Goal: Information Seeking & Learning: Check status

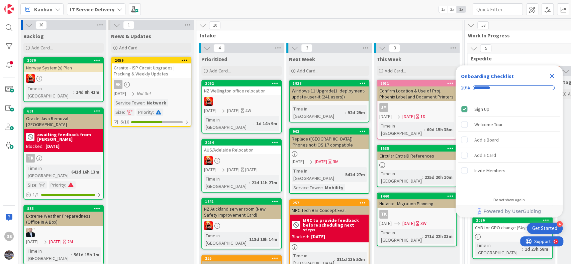
click at [552, 76] on icon "Close Checklist" at bounding box center [552, 76] width 4 height 4
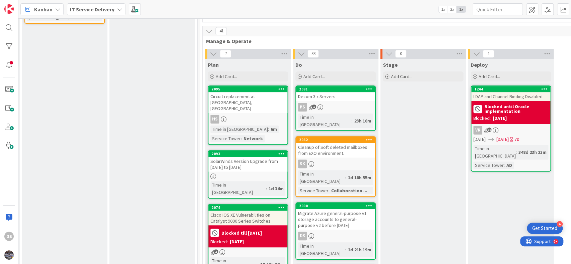
scroll to position [267, 264]
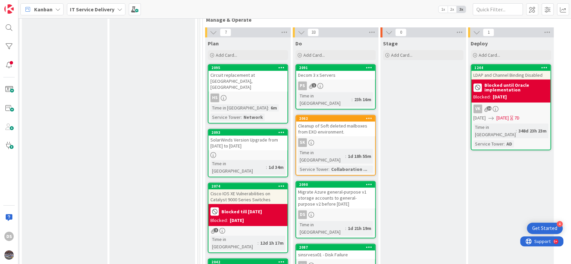
click at [334, 188] on div "Migrate Azure general-purpose v1 storage accounts to general-purpose v2 before …" at bounding box center [335, 198] width 79 height 21
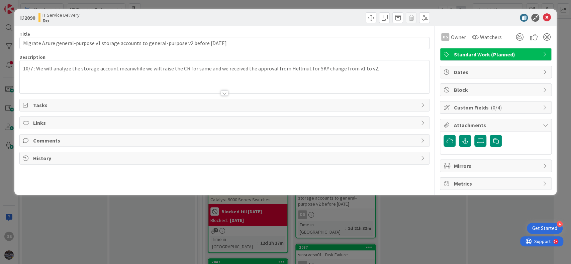
click at [24, 68] on div "10/7 : We will analyze the storage account meanwhile we will raise the CR for s…" at bounding box center [225, 77] width 410 height 33
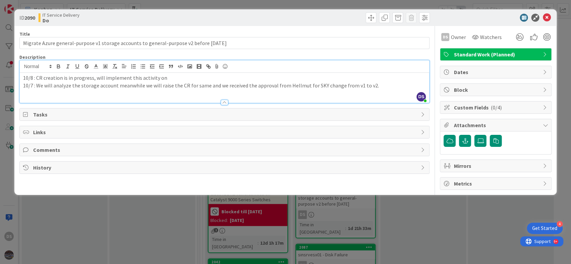
click at [171, 79] on p "10/8 : CR creation is in progress, will implement this activity on" at bounding box center [224, 78] width 403 height 8
click at [550, 18] on icon at bounding box center [546, 18] width 8 height 8
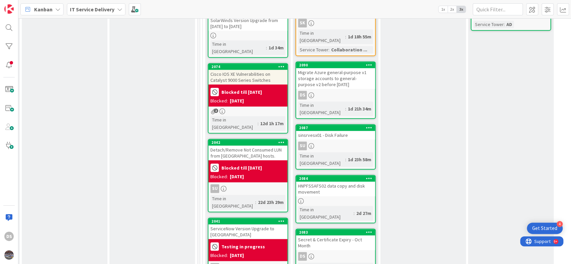
scroll to position [401, 264]
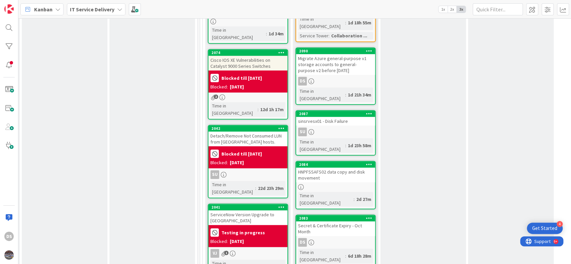
click at [353, 222] on div "Secret & Certificate Expiry - Oct Month" at bounding box center [335, 229] width 79 height 15
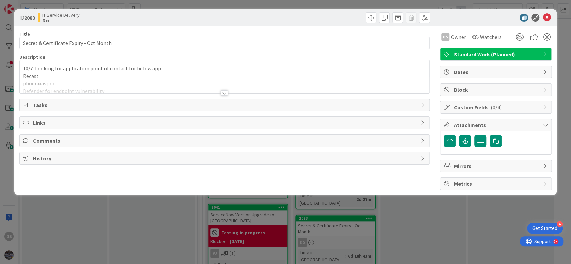
click at [123, 72] on div "10/7: Looking for application point of contact for below app : Recast phoenixas…" at bounding box center [225, 77] width 410 height 33
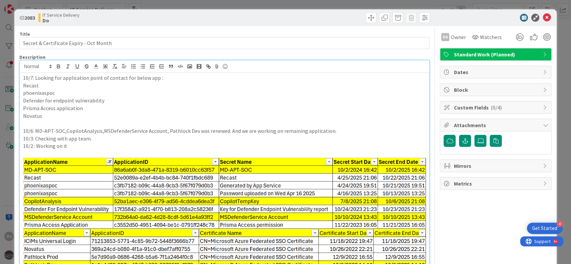
click at [54, 88] on p "Recast" at bounding box center [224, 86] width 403 height 8
click at [52, 115] on p "Novatus" at bounding box center [224, 116] width 403 height 8
click at [94, 108] on p "Prisma Access application" at bounding box center [224, 109] width 403 height 8
click at [92, 105] on p "Prisma Access application - [PERSON_NAME] is looking into it." at bounding box center [224, 109] width 403 height 8
click at [136, 109] on p "Prisma Access application - Vikram is looking into it." at bounding box center [224, 109] width 403 height 8
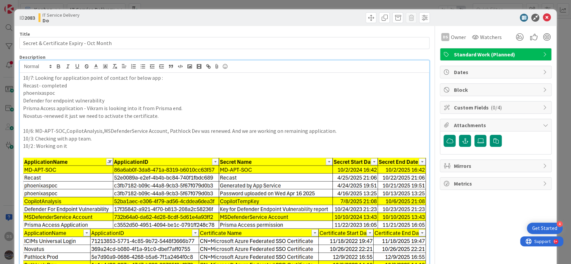
click at [114, 97] on p "Defender for endpoint vulnerability" at bounding box center [224, 101] width 403 height 8
click at [61, 93] on p "phoenixaspoc" at bounding box center [224, 93] width 403 height 8
click at [128, 103] on p "Defender for endpoint vulnerability" at bounding box center [224, 101] width 403 height 8
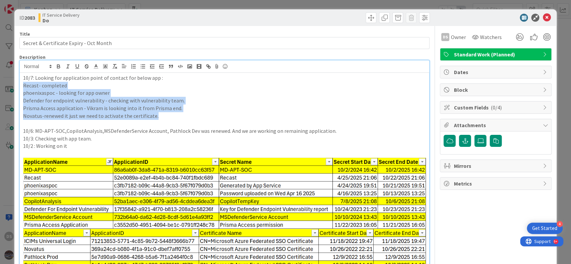
drag, startPoint x: 164, startPoint y: 116, endPoint x: 16, endPoint y: 87, distance: 150.9
click at [16, 87] on div "ID 2083 IT Service Delivery Do Title 39 / 128 Secret & Certificate Expiry - Oct…" at bounding box center [285, 180] width 542 height 343
copy div "Recast- completed phoenixaspoc - looking for app owner Defender for endpoint vu…"
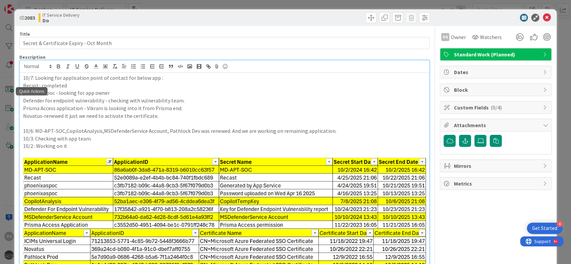
click at [23, 77] on p "10/7: Looking for application point of contact for below app :" at bounding box center [224, 78] width 403 height 8
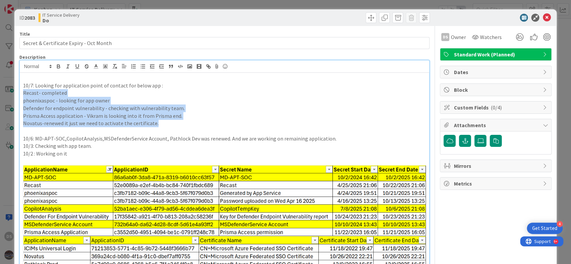
drag, startPoint x: 163, startPoint y: 124, endPoint x: 21, endPoint y: 93, distance: 144.9
click at [21, 93] on div "10/7: Looking for application point of contact for below app : Recast- complete…" at bounding box center [225, 178] width 410 height 210
copy div "Recast- completed phoenixaspoc - looking for app owner Defender for endpoint vu…"
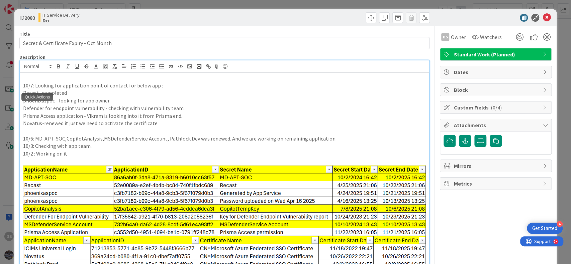
click at [24, 76] on p at bounding box center [224, 78] width 403 height 8
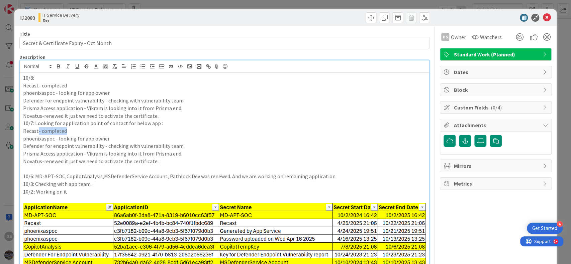
drag, startPoint x: 37, startPoint y: 130, endPoint x: 102, endPoint y: 131, distance: 65.2
click at [102, 131] on p "Recast- completed" at bounding box center [224, 131] width 403 height 8
drag, startPoint x: 55, startPoint y: 138, endPoint x: 138, endPoint y: 138, distance: 82.9
click at [138, 138] on p "phoenixaspoc - looking for app owner" at bounding box center [224, 139] width 403 height 8
drag, startPoint x: 140, startPoint y: 142, endPoint x: 226, endPoint y: 147, distance: 86.4
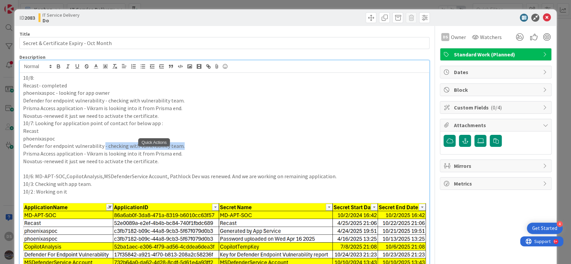
click at [226, 147] on p "Defender for endpoint vulnerability - checking with vulnerability team." at bounding box center [224, 146] width 403 height 8
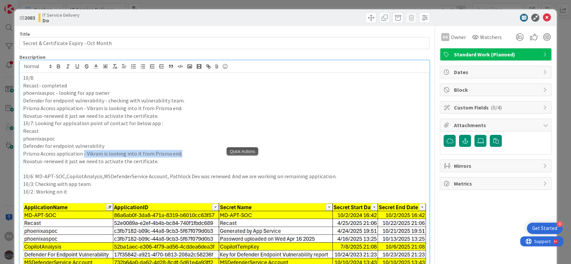
drag, startPoint x: 81, startPoint y: 155, endPoint x: 203, endPoint y: 150, distance: 122.1
click at [203, 150] on p "Prisma Access application - Vikram is looking into it from Prisma end." at bounding box center [224, 154] width 403 height 8
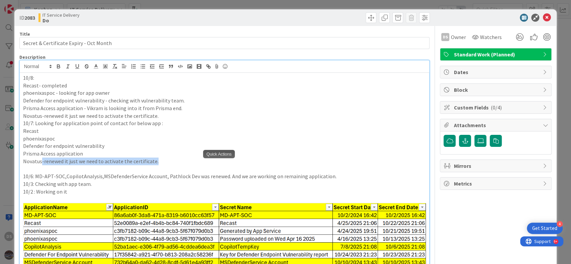
drag, startPoint x: 40, startPoint y: 164, endPoint x: 193, endPoint y: 162, distance: 152.5
click at [193, 162] on p "Novatus-renewed it just we need to activate the certificate." at bounding box center [224, 162] width 403 height 8
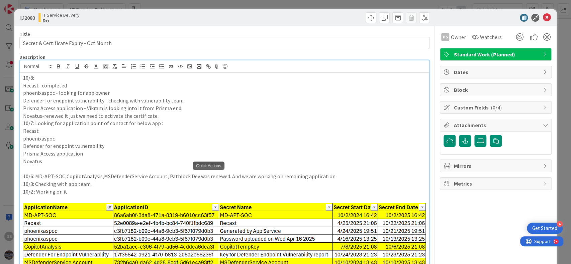
click at [45, 71] on div at bounding box center [225, 67] width 410 height 12
click at [50, 82] on p "Recast- completed" at bounding box center [224, 86] width 403 height 8
click at [43, 79] on p "10/8:" at bounding box center [224, 78] width 403 height 8
click at [542, 16] on icon at bounding box center [546, 18] width 8 height 8
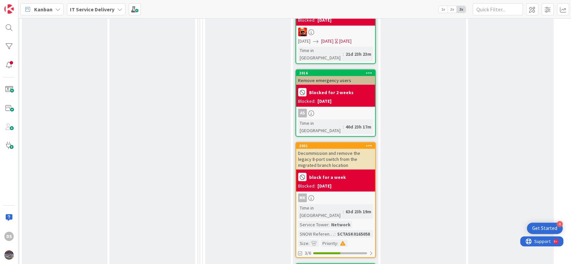
scroll to position [1204, 264]
